Goal: Understand process/instructions: Learn how to perform a task or action

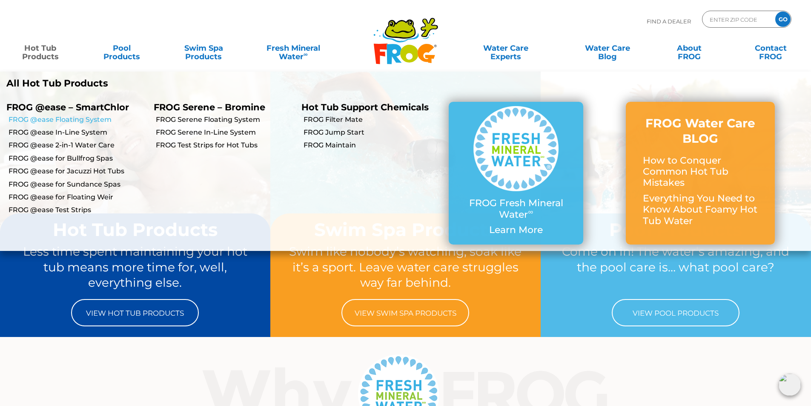
click at [67, 121] on link "FROG @ease Floating System" at bounding box center [78, 119] width 139 height 9
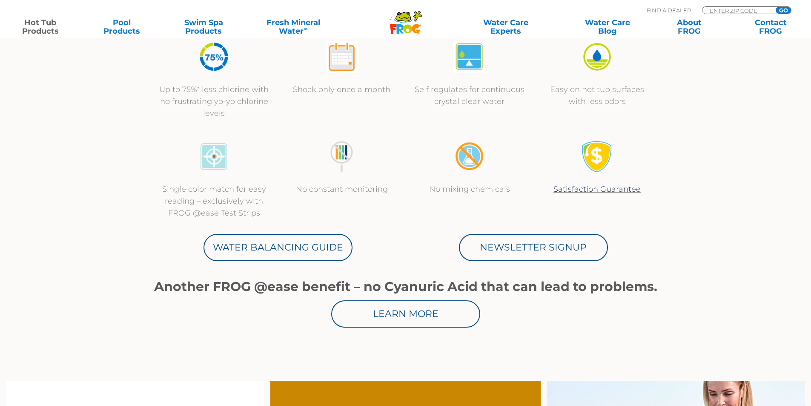
scroll to position [383, 0]
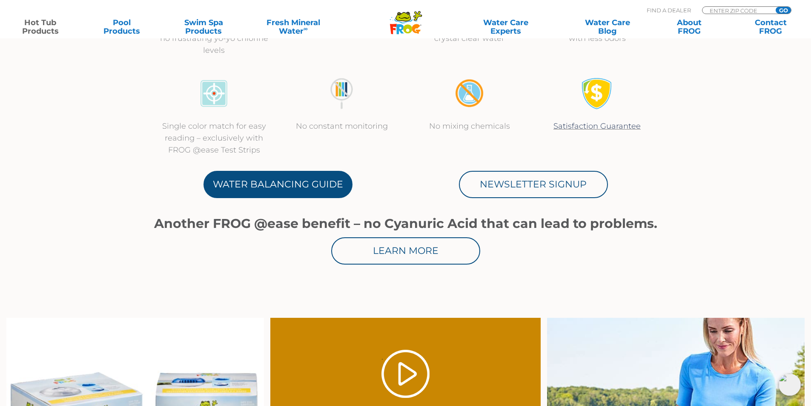
click at [306, 184] on link "Water Balancing Guide" at bounding box center [277, 184] width 149 height 27
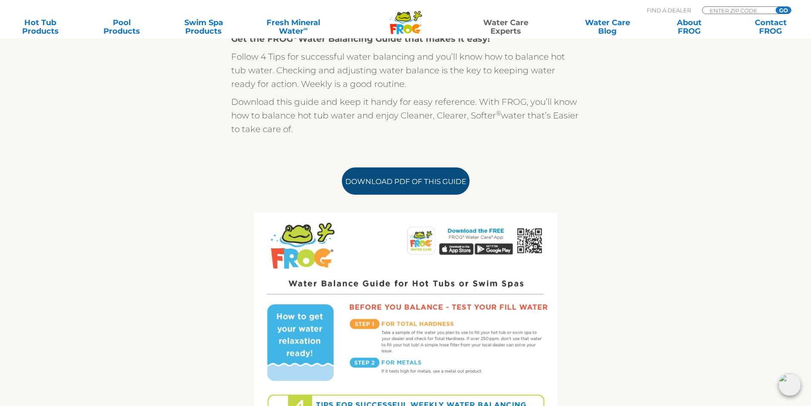
scroll to position [468, 0]
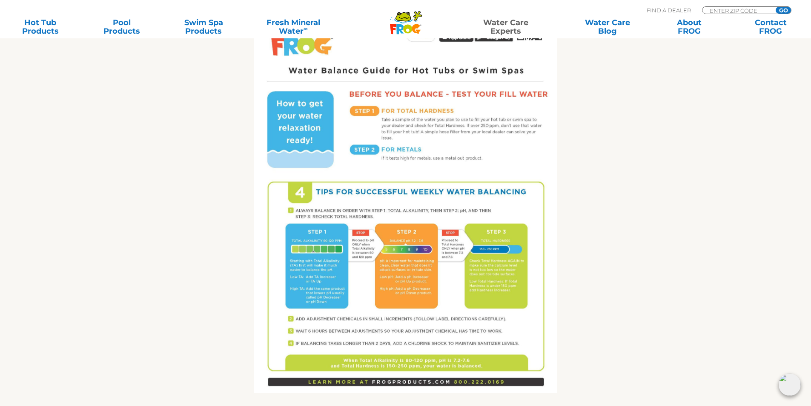
click at [403, 190] on img at bounding box center [405, 196] width 303 height 393
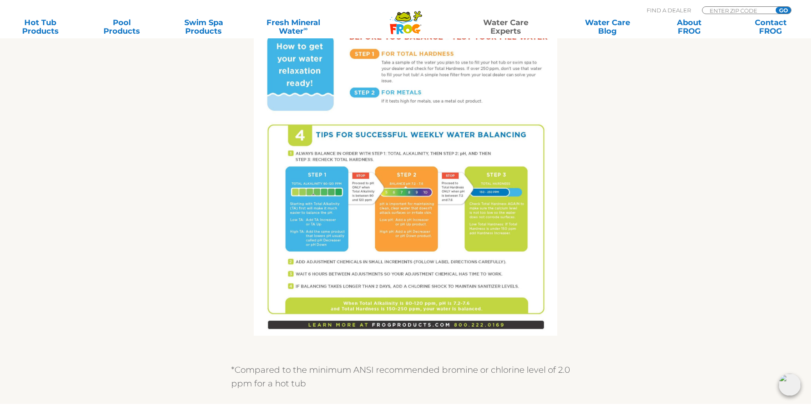
scroll to position [511, 0]
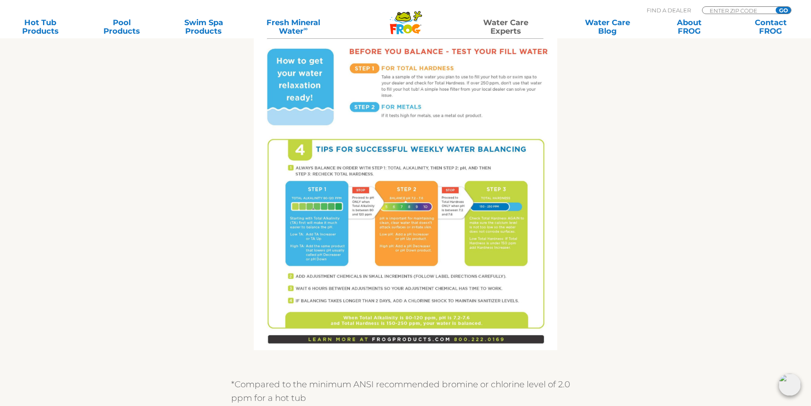
click at [589, 270] on div "Get the FROG ® Water Balancing Guide that makes it easy! Follow 4 Tips for succ…" at bounding box center [405, 92] width 523 height 652
